Goal: Task Accomplishment & Management: Manage account settings

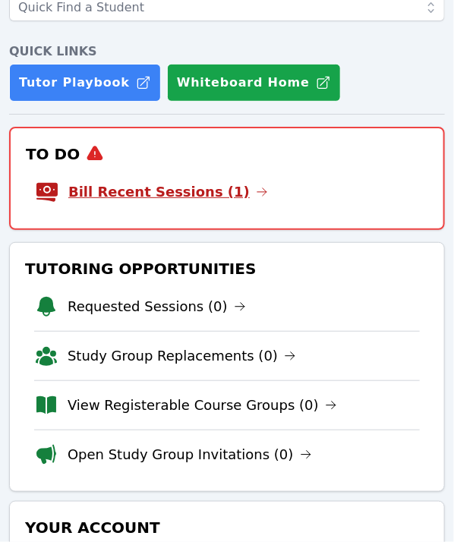
click at [162, 200] on link "Bill Recent Sessions (1)" at bounding box center [168, 191] width 200 height 21
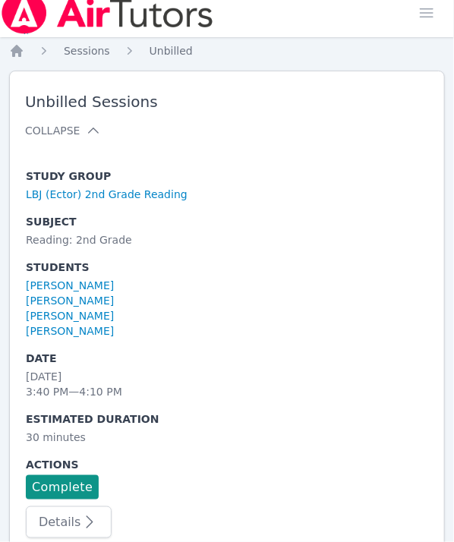
scroll to position [42, 0]
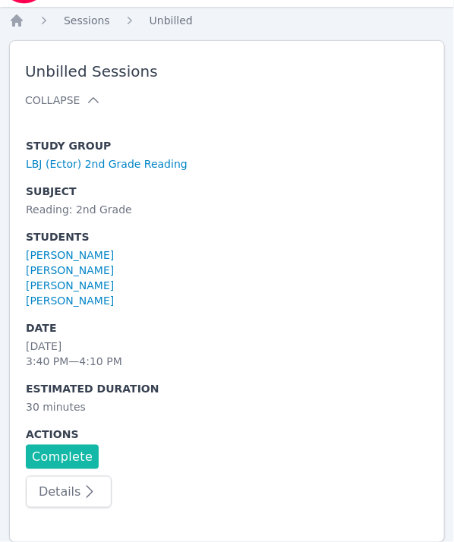
click at [55, 449] on link "Complete" at bounding box center [62, 457] width 73 height 24
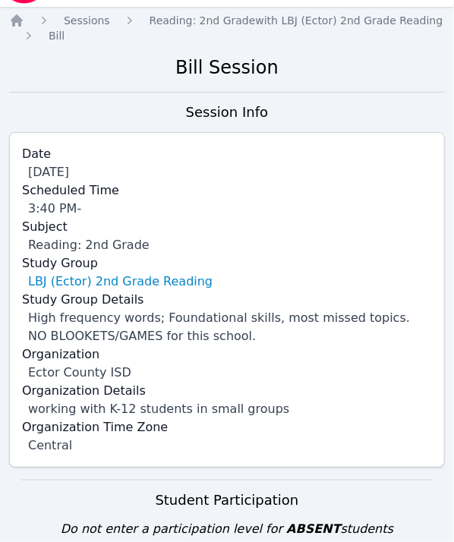
scroll to position [573, 0]
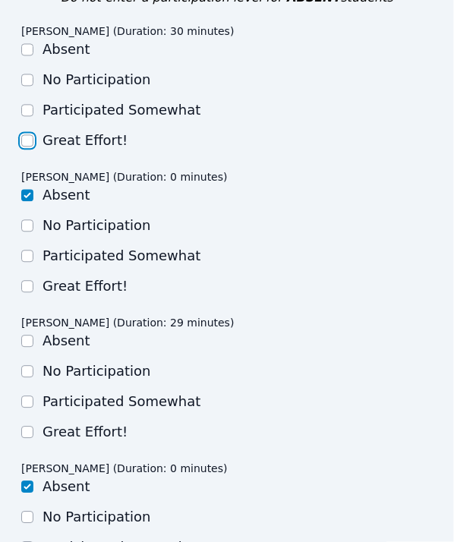
click at [27, 138] on input "Great Effort!" at bounding box center [27, 140] width 12 height 12
checkbox input "true"
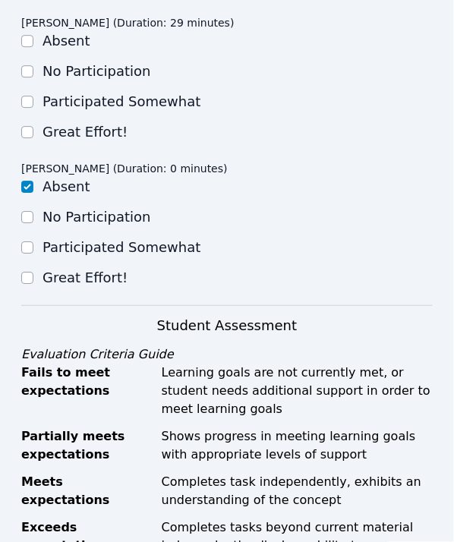
scroll to position [877, 0]
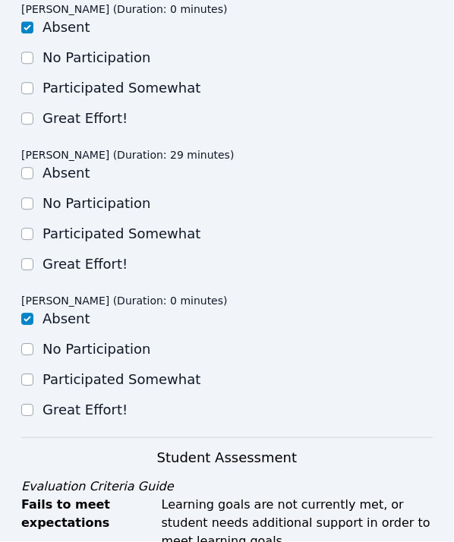
scroll to position [649, 0]
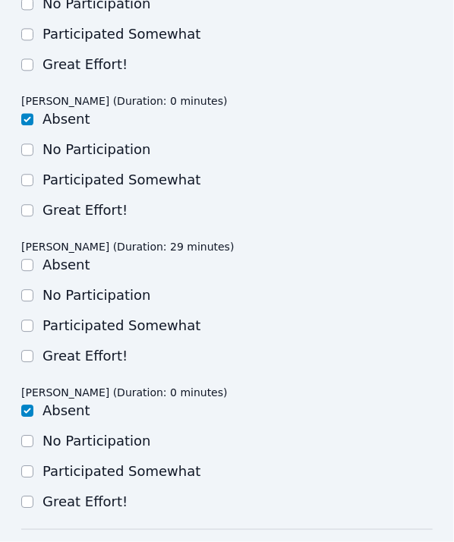
click at [383, 149] on div "No Participation" at bounding box center [227, 149] width 412 height 18
click at [29, 358] on input "Great Effort!" at bounding box center [27, 356] width 12 height 12
checkbox input "true"
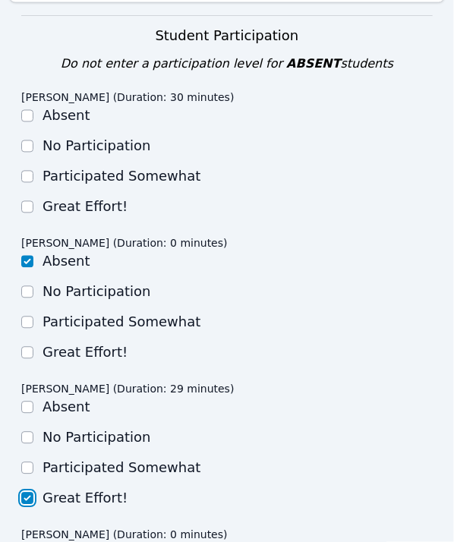
scroll to position [345, 0]
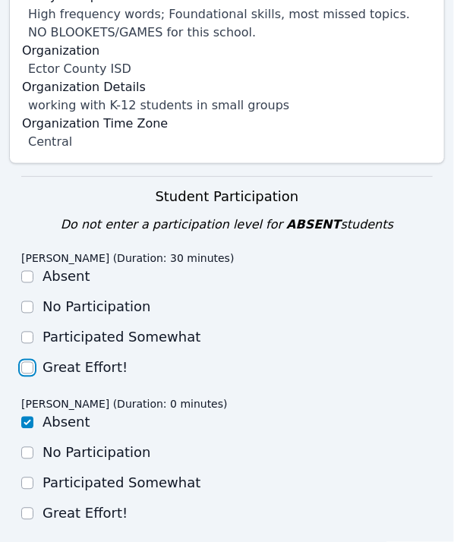
click at [25, 368] on input "Great Effort!" at bounding box center [27, 368] width 12 height 12
checkbox input "true"
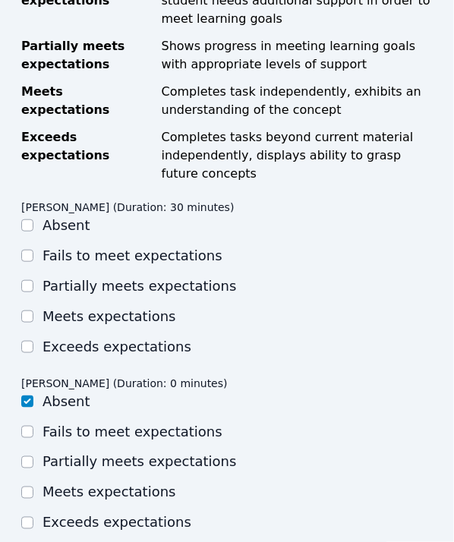
scroll to position [1484, 0]
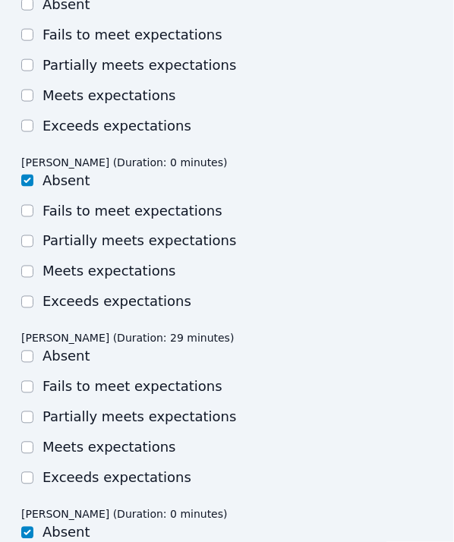
click at [33, 93] on div "Meets expectations" at bounding box center [227, 96] width 412 height 18
click at [27, 97] on input "Meets expectations" at bounding box center [27, 96] width 12 height 12
checkbox input "true"
click at [30, 446] on input "Meets expectations" at bounding box center [27, 448] width 12 height 12
checkbox input "true"
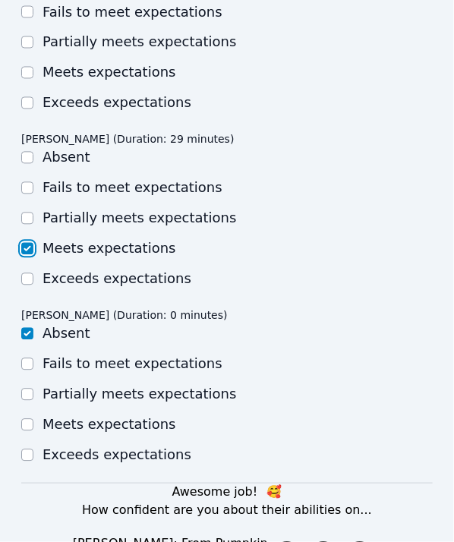
scroll to position [1940, 0]
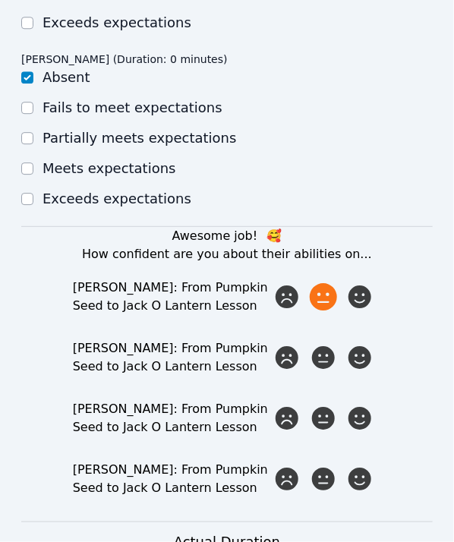
click at [337, 301] on div at bounding box center [323, 297] width 30 height 30
click at [0, 0] on input "radio" at bounding box center [0, 0] width 0 height 0
click at [346, 353] on icon at bounding box center [359, 357] width 27 height 27
click at [0, 0] on input "radio" at bounding box center [0, 0] width 0 height 0
click at [320, 355] on icon at bounding box center [323, 357] width 27 height 27
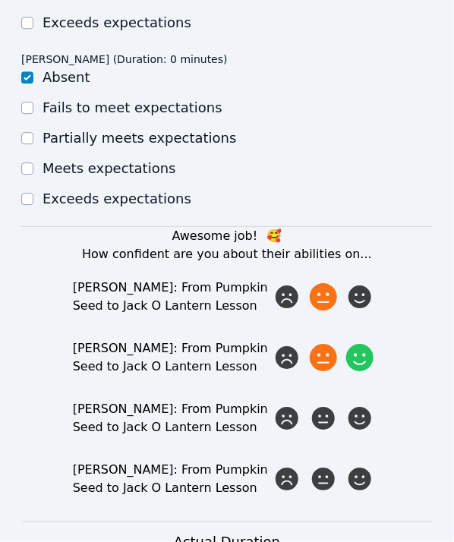
click at [0, 0] on input "radio" at bounding box center [0, 0] width 0 height 0
click at [362, 426] on icon at bounding box center [359, 418] width 27 height 27
click at [0, 0] on input "radio" at bounding box center [0, 0] width 0 height 0
click at [363, 476] on icon at bounding box center [359, 478] width 27 height 27
click at [0, 0] on input "radio" at bounding box center [0, 0] width 0 height 0
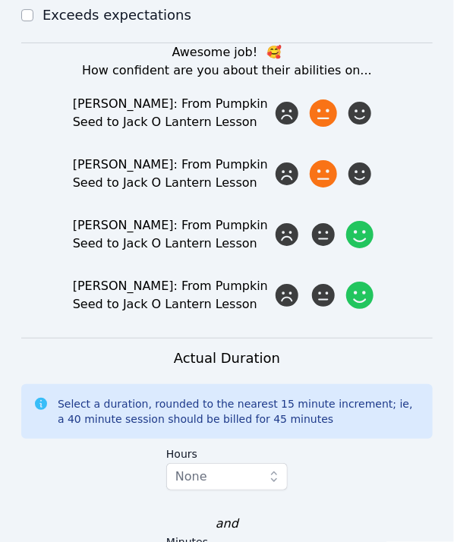
scroll to position [2395, 0]
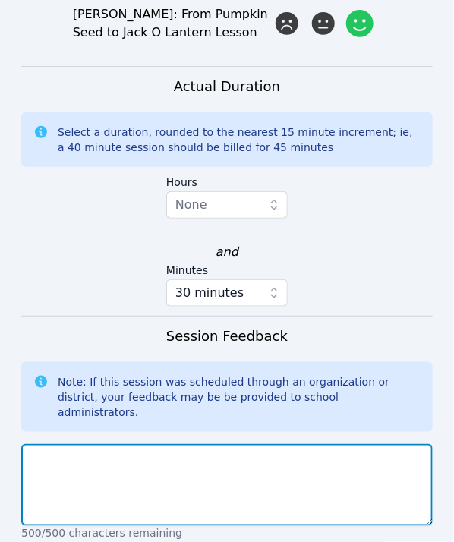
click at [156, 465] on textarea at bounding box center [227, 485] width 412 height 82
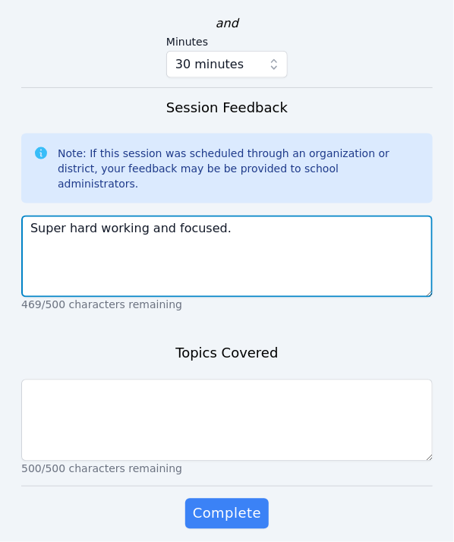
type textarea "Super hard working and focused."
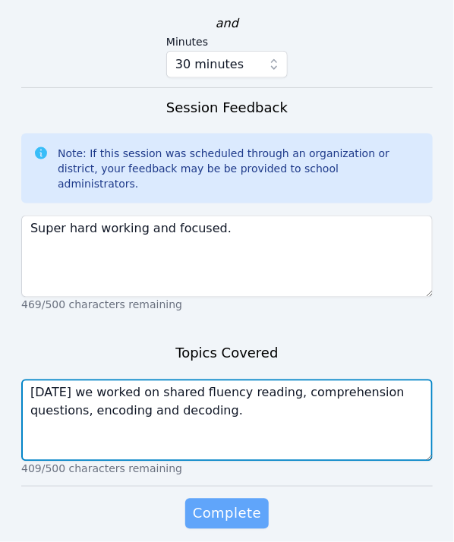
type textarea "Today we worked on shared fluency reading, comprehension questions, encoding an…"
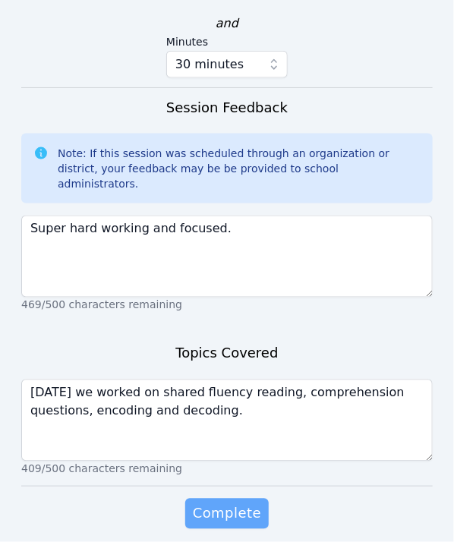
click at [227, 503] on span "Complete" at bounding box center [227, 513] width 68 height 21
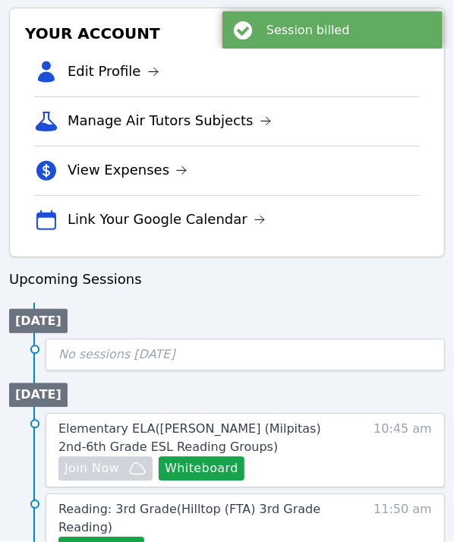
scroll to position [560, 0]
